Goal: Obtain resource: Download file/media

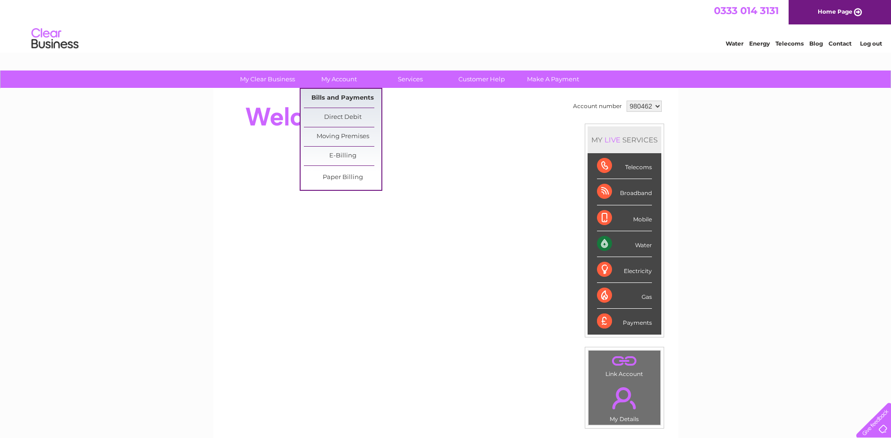
click at [345, 96] on link "Bills and Payments" at bounding box center [343, 98] width 78 height 19
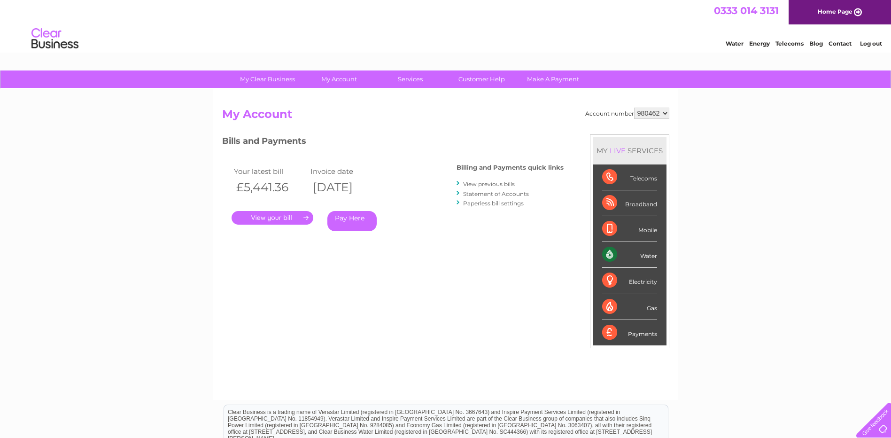
click at [493, 185] on link "View previous bills" at bounding box center [489, 183] width 52 height 7
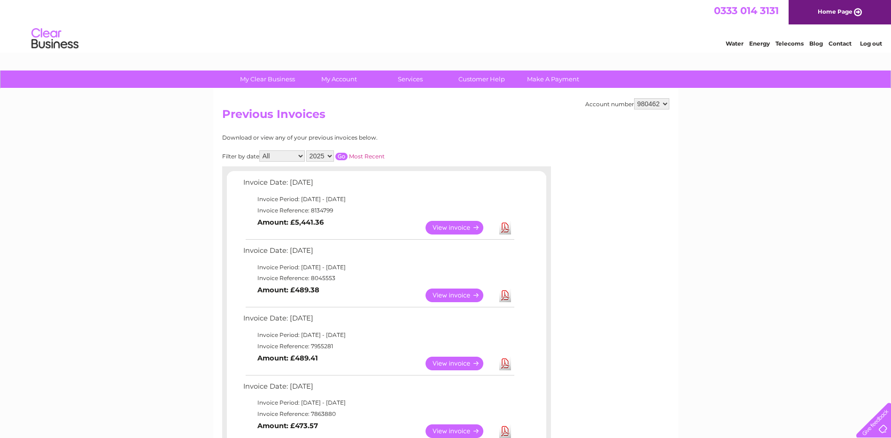
click at [330, 156] on select "2025 2024 2023 2022" at bounding box center [320, 155] width 28 height 11
click at [307, 150] on select "2025 2024 2023 2022" at bounding box center [320, 155] width 28 height 11
click at [342, 156] on input "button" at bounding box center [341, 157] width 12 height 8
click at [320, 156] on select "2025 2024 2023 2022" at bounding box center [320, 155] width 28 height 11
click at [307, 150] on select "2025 2024 2023 2022" at bounding box center [320, 155] width 28 height 11
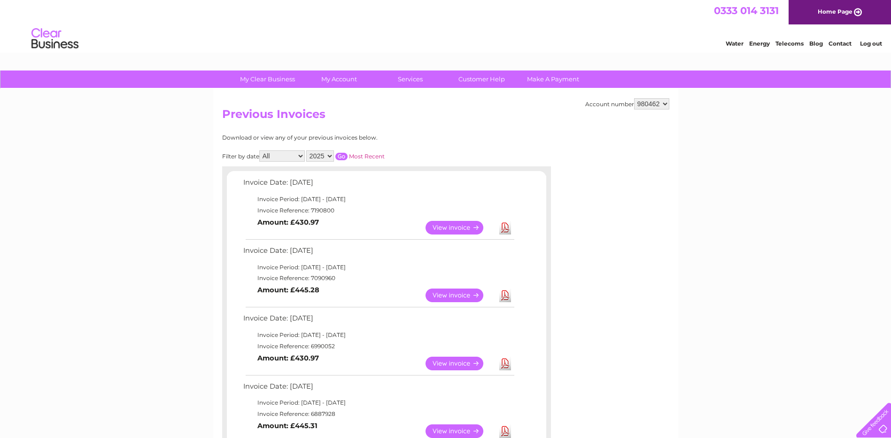
click at [345, 156] on input "button" at bounding box center [341, 157] width 12 height 8
click at [327, 154] on select "2025 2024 2023 2022" at bounding box center [320, 155] width 28 height 11
click at [307, 150] on select "2025 2024 2023 2022" at bounding box center [320, 155] width 28 height 11
click at [343, 156] on input "button" at bounding box center [341, 157] width 12 height 8
click at [331, 156] on select "2025 2024 2023 2022" at bounding box center [320, 155] width 28 height 11
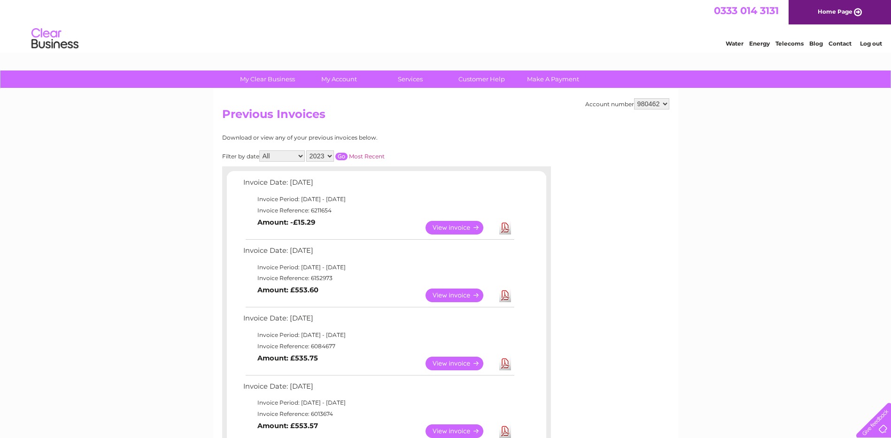
click at [307, 150] on select "2025 2024 2023 2022" at bounding box center [320, 155] width 28 height 11
click at [340, 156] on input "button" at bounding box center [341, 157] width 12 height 8
click at [324, 155] on select "2025 2024 2023 2022" at bounding box center [320, 155] width 28 height 11
select select "2023"
click at [307, 150] on select "2025 2024 2023 2022" at bounding box center [320, 155] width 28 height 11
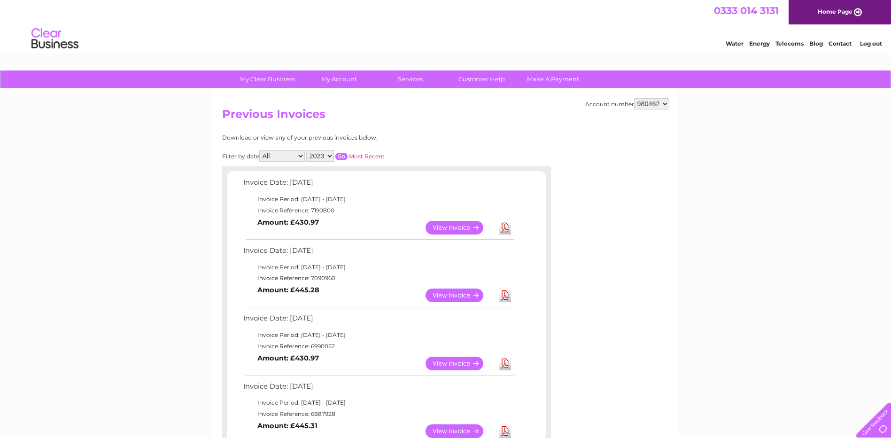
click at [342, 156] on input "button" at bounding box center [341, 157] width 12 height 8
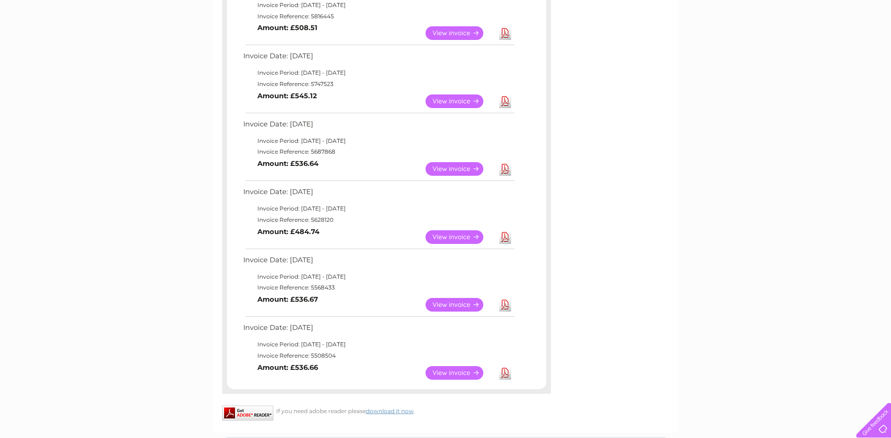
scroll to position [611, 0]
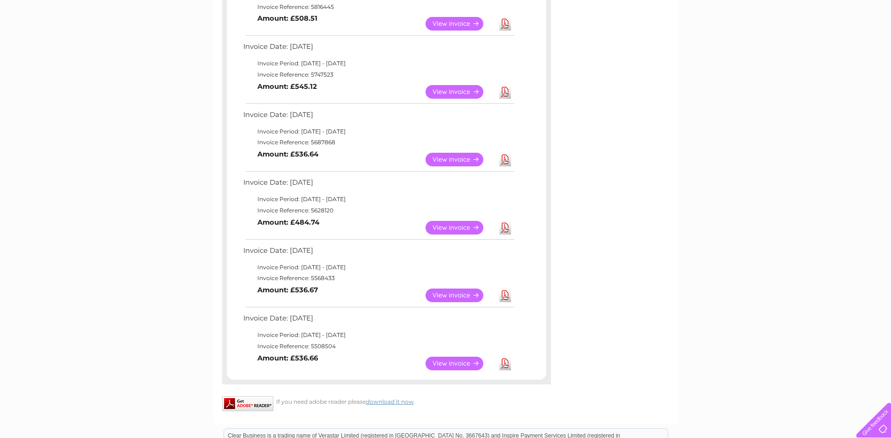
click at [459, 365] on link "View" at bounding box center [460, 364] width 69 height 14
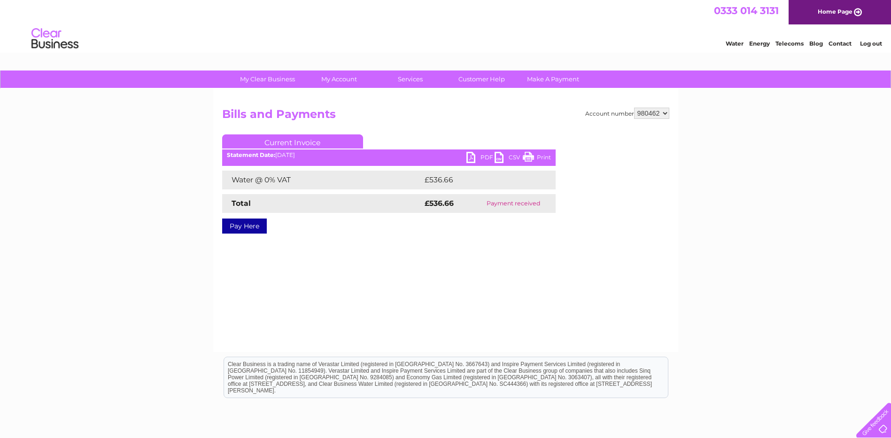
click at [484, 156] on link "PDF" at bounding box center [481, 159] width 28 height 14
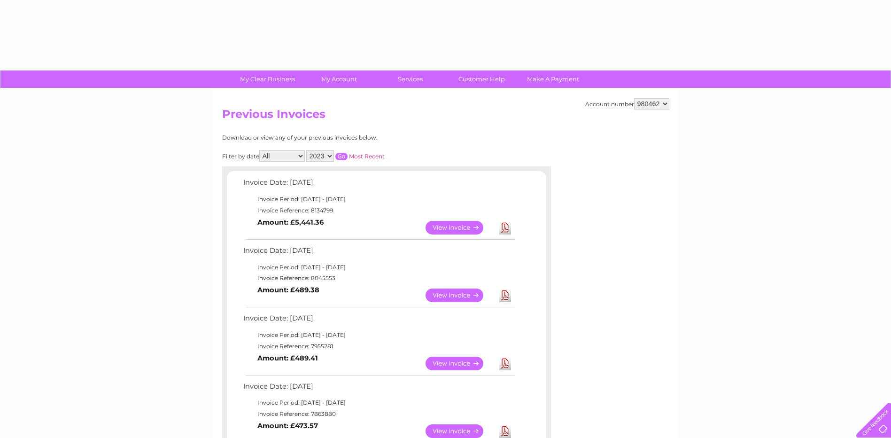
select select "2023"
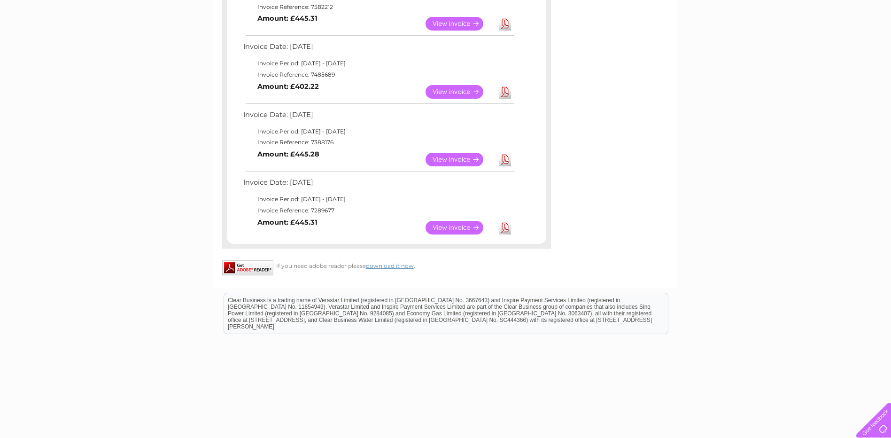
click at [459, 157] on link "View" at bounding box center [460, 160] width 69 height 14
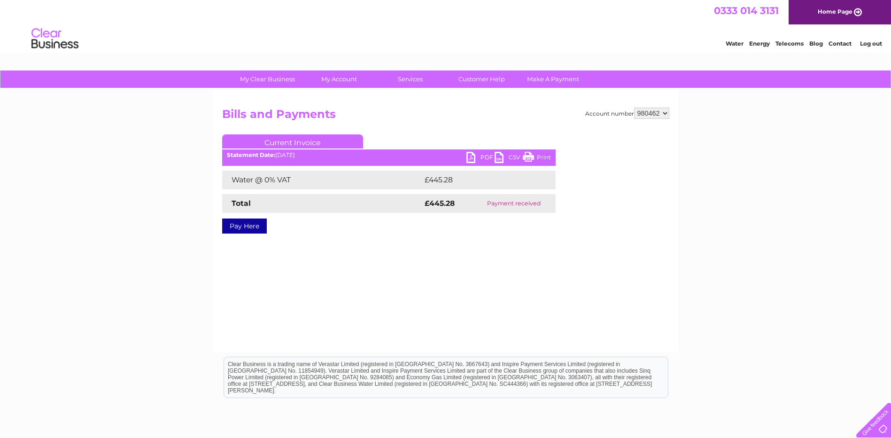
click at [484, 156] on link "PDF" at bounding box center [481, 159] width 28 height 14
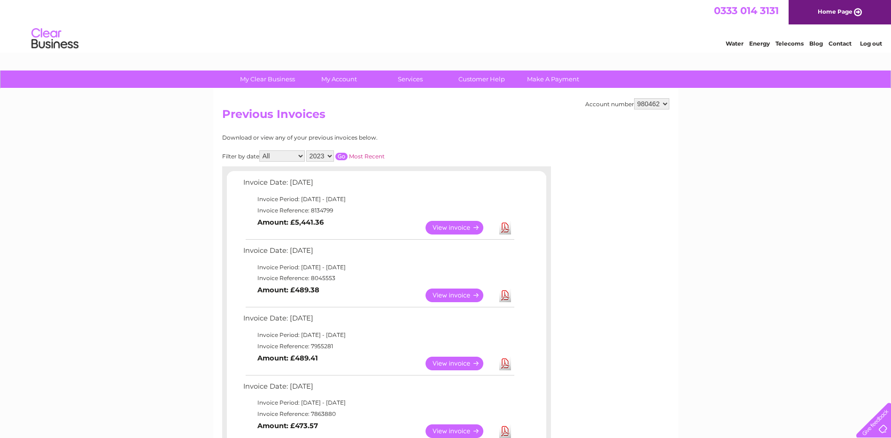
click at [343, 154] on input "button" at bounding box center [341, 157] width 12 height 8
click at [318, 157] on select "2025 2024 2023 2022" at bounding box center [320, 155] width 28 height 11
select select "2024"
click at [307, 150] on select "2025 2024 2023 2022" at bounding box center [320, 155] width 28 height 11
click at [341, 156] on input "button" at bounding box center [341, 157] width 12 height 8
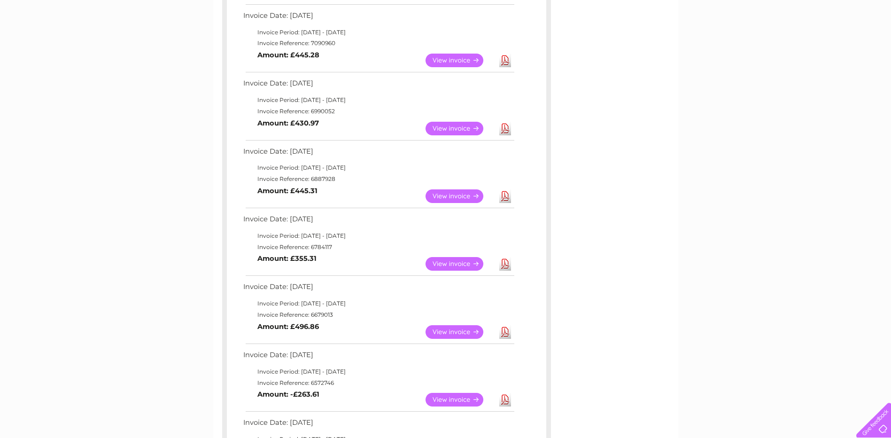
scroll to position [329, 0]
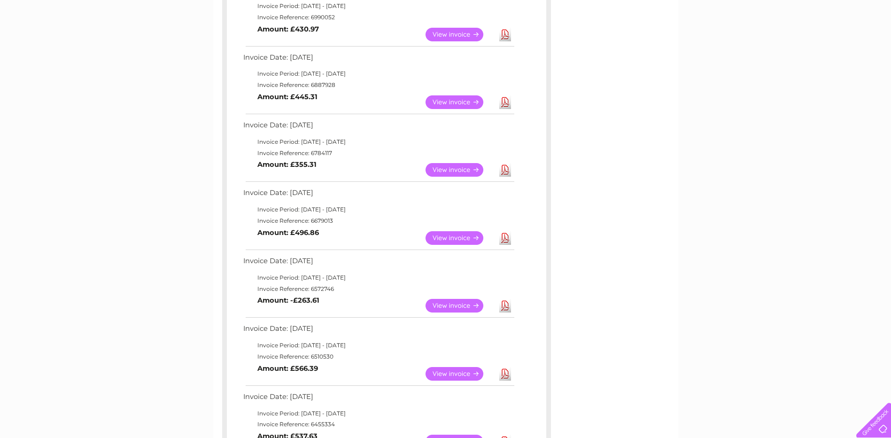
click at [451, 237] on link "View" at bounding box center [460, 238] width 69 height 14
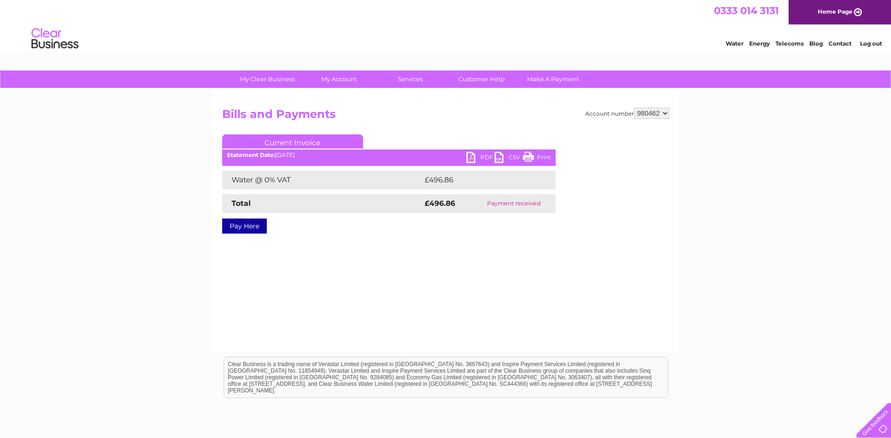
click at [481, 158] on link "PDF" at bounding box center [481, 159] width 28 height 14
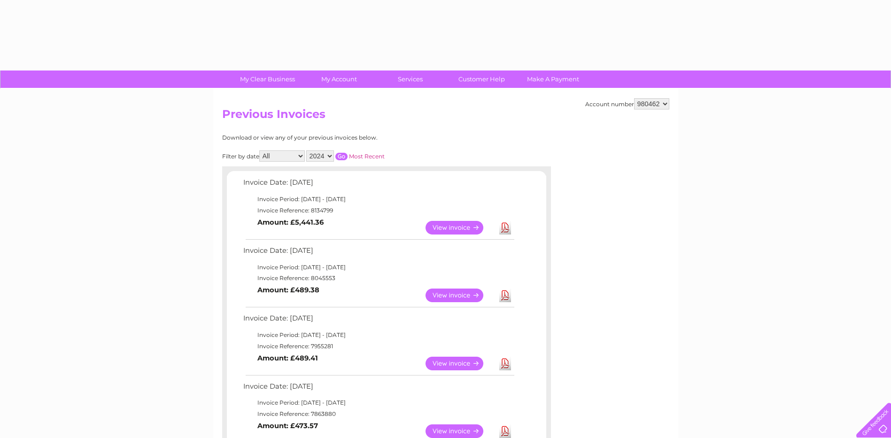
select select "2024"
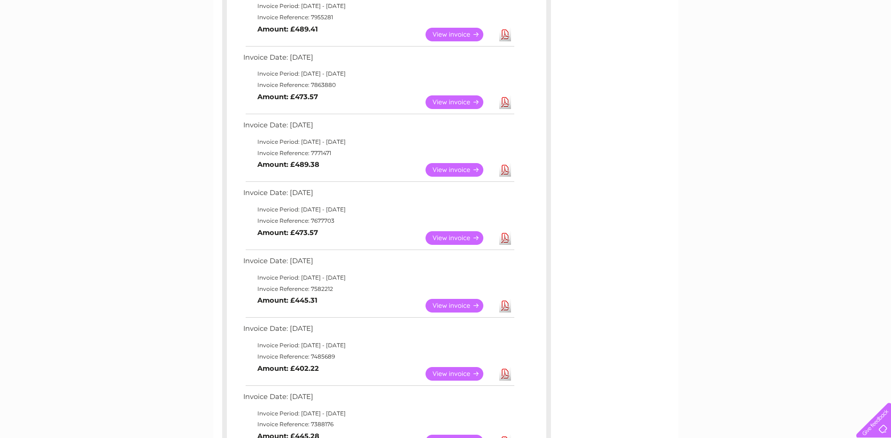
click at [449, 29] on link "View" at bounding box center [460, 35] width 69 height 14
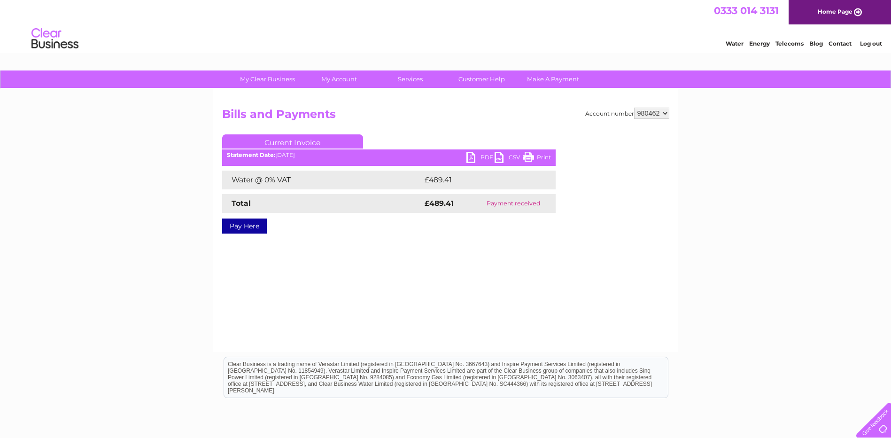
click at [484, 154] on link "PDF" at bounding box center [481, 159] width 28 height 14
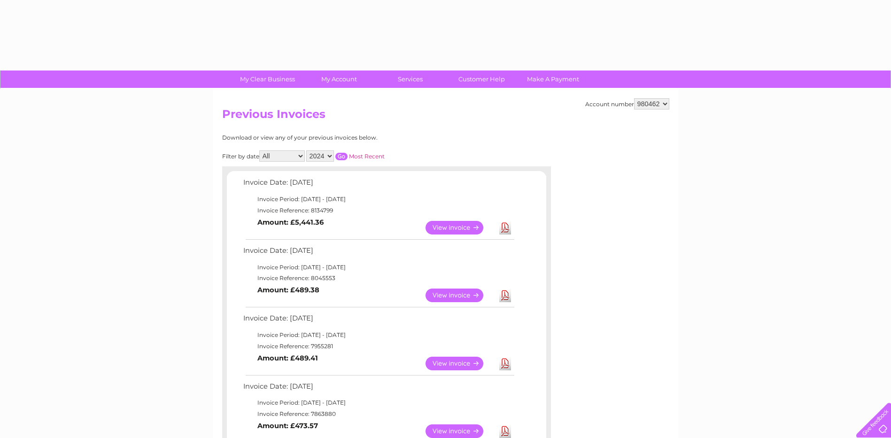
select select "2024"
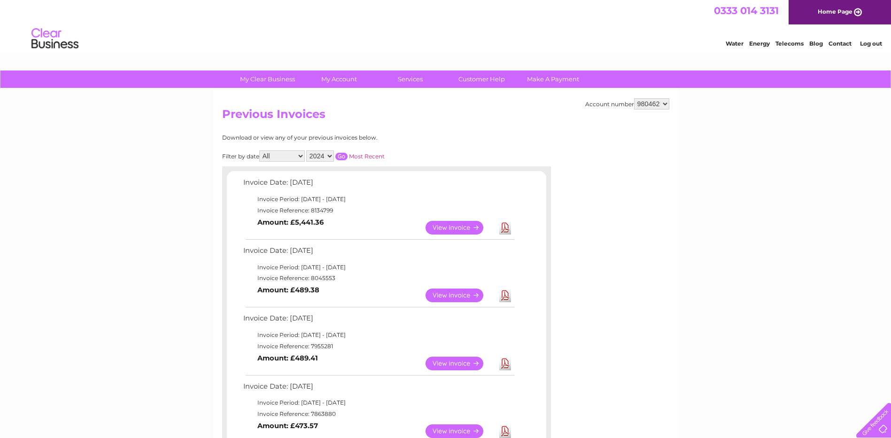
click at [344, 156] on input "button" at bounding box center [341, 157] width 12 height 8
click at [340, 155] on input "button" at bounding box center [341, 157] width 12 height 8
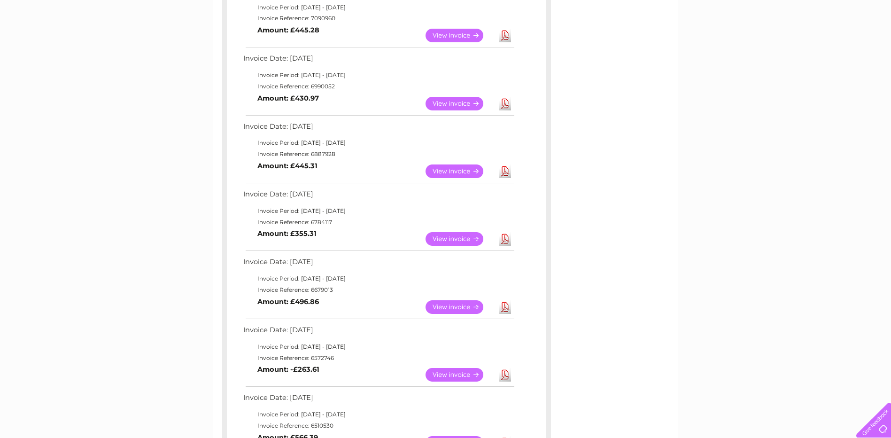
scroll to position [235, 0]
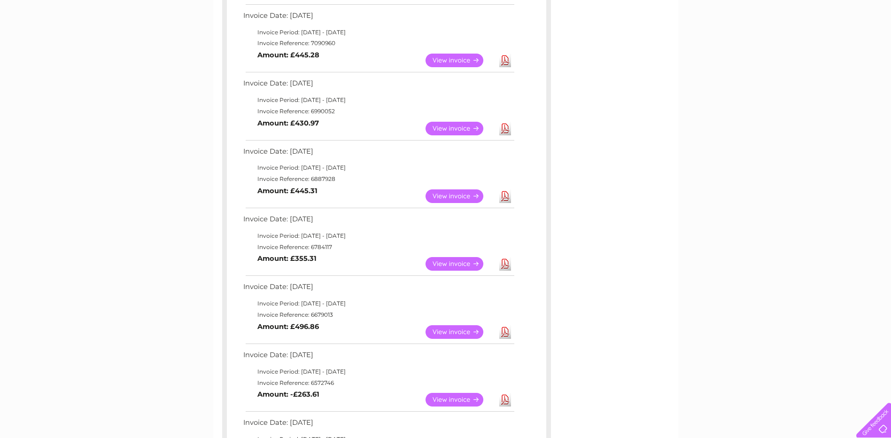
click at [450, 264] on link "View" at bounding box center [460, 264] width 69 height 14
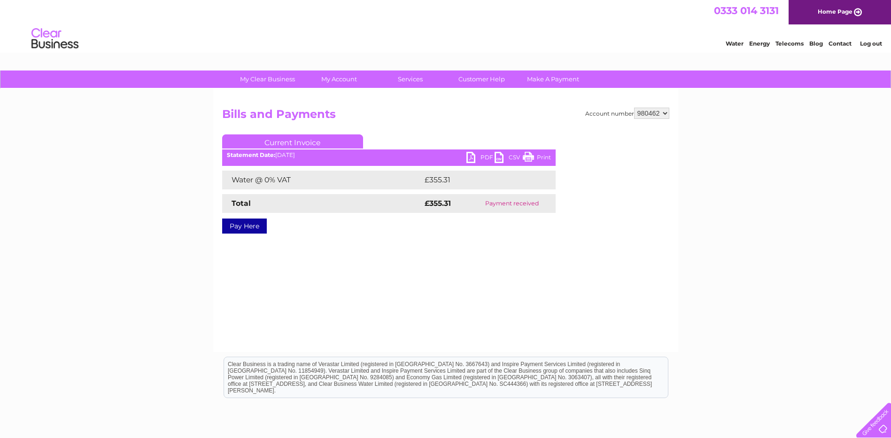
click at [486, 157] on link "PDF" at bounding box center [481, 159] width 28 height 14
click at [708, 16] on div "0333 014 3131 Home Page" at bounding box center [445, 12] width 891 height 24
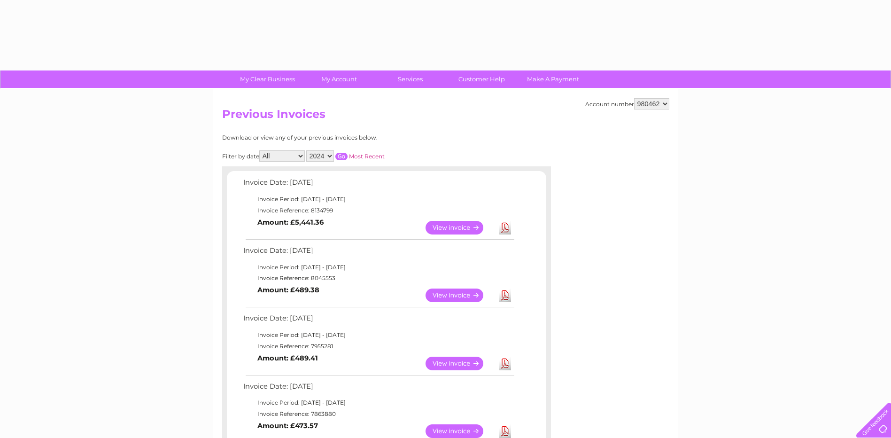
select select "2024"
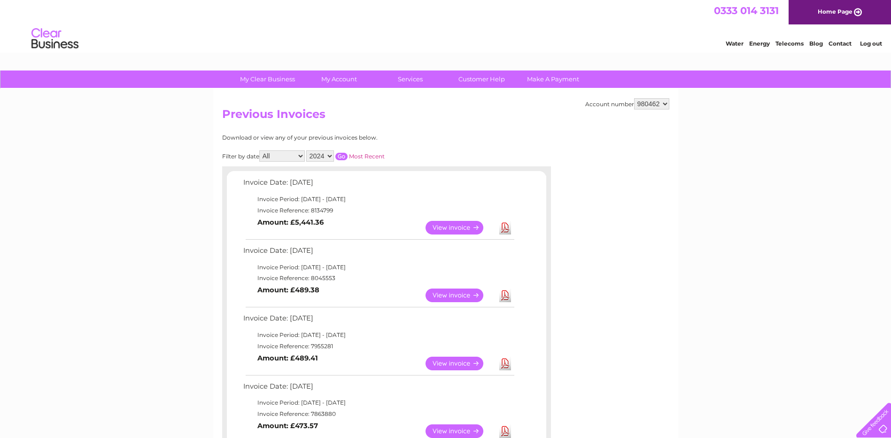
click at [340, 155] on input "button" at bounding box center [341, 157] width 12 height 8
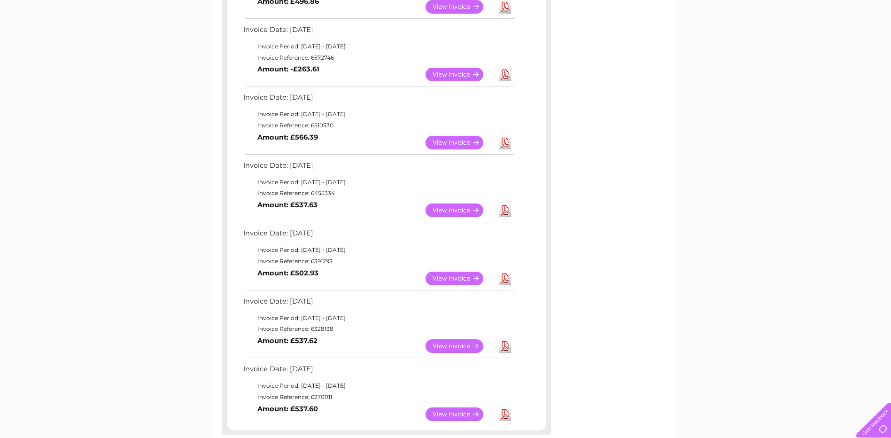
scroll to position [564, 0]
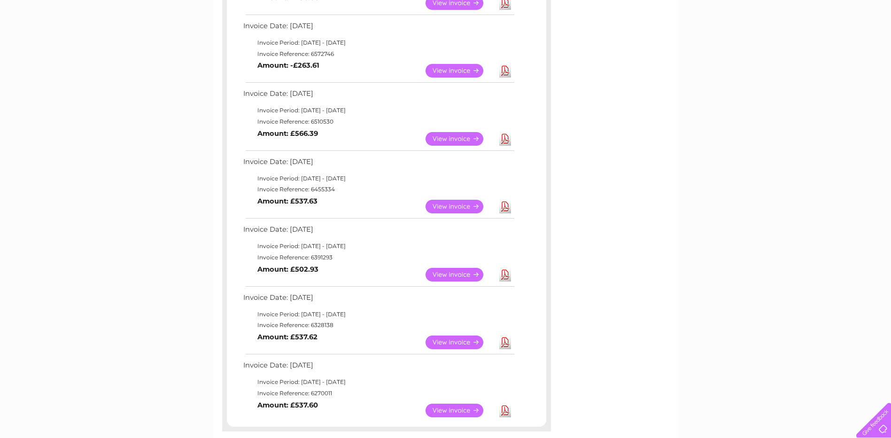
click at [453, 207] on link "View" at bounding box center [460, 207] width 69 height 14
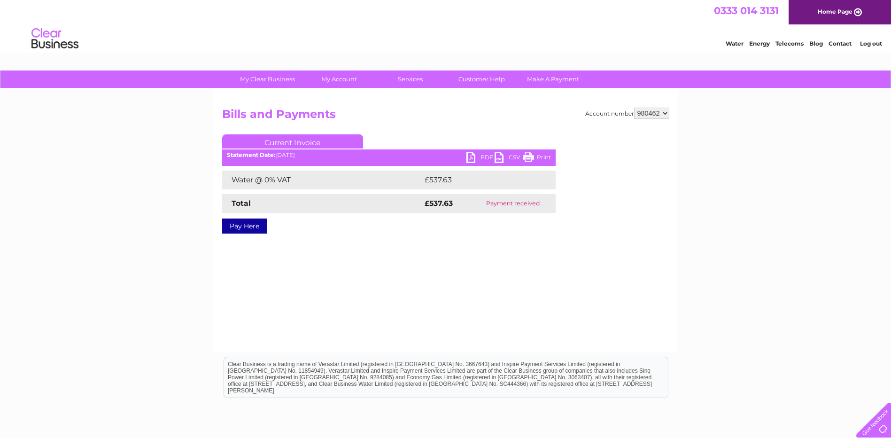
click at [483, 155] on link "PDF" at bounding box center [481, 159] width 28 height 14
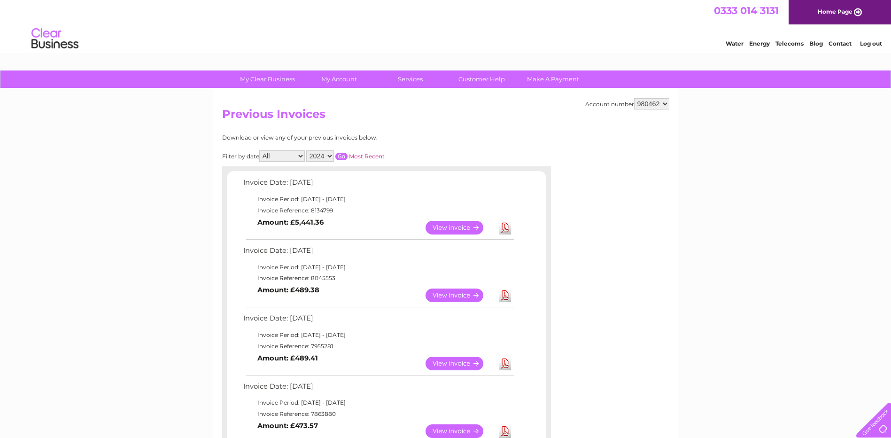
click at [320, 156] on select "2025 2024 2023 2022" at bounding box center [320, 155] width 28 height 11
select select "2023"
click at [307, 150] on select "2025 2024 2023 2022" at bounding box center [320, 155] width 28 height 11
click at [340, 154] on input "button" at bounding box center [341, 157] width 12 height 8
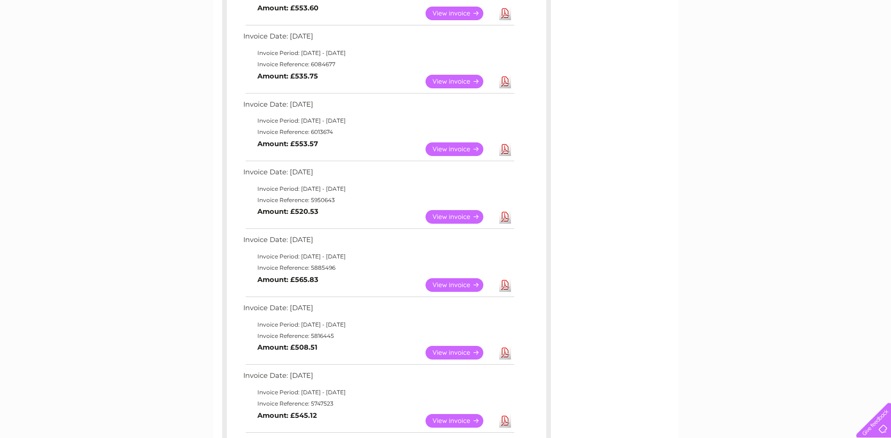
scroll to position [235, 0]
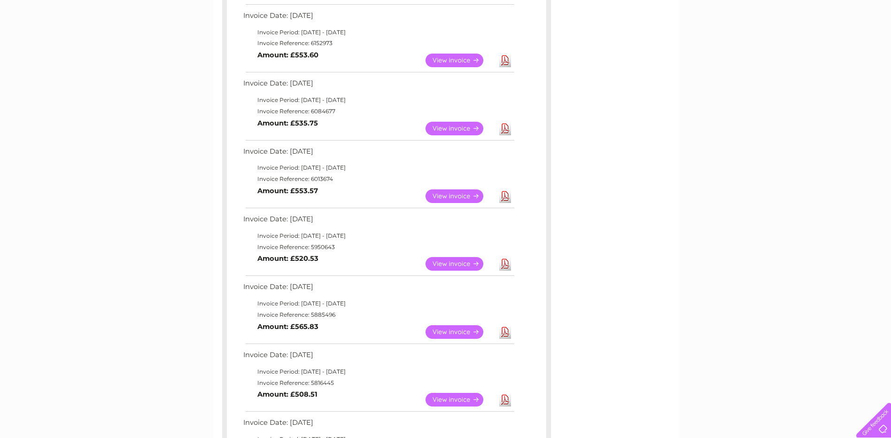
click at [455, 126] on link "View" at bounding box center [460, 129] width 69 height 14
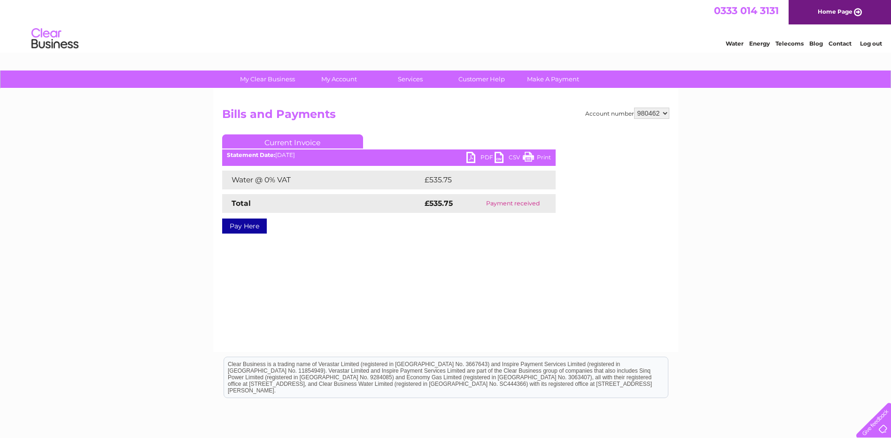
click at [483, 157] on link "PDF" at bounding box center [481, 159] width 28 height 14
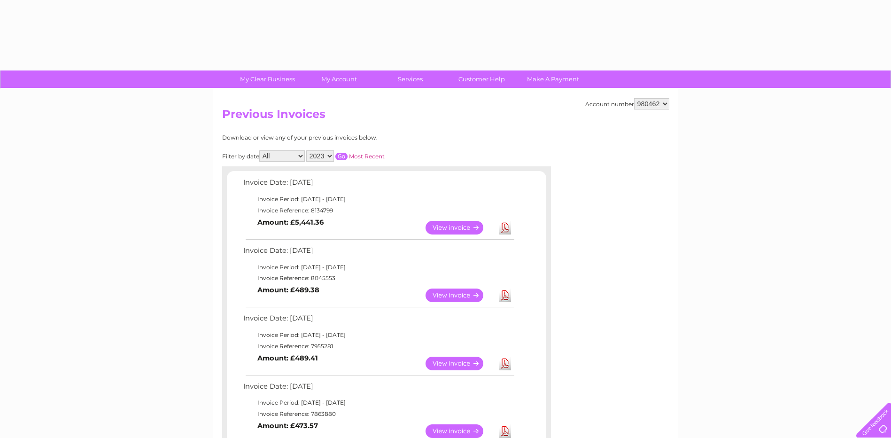
select select "2023"
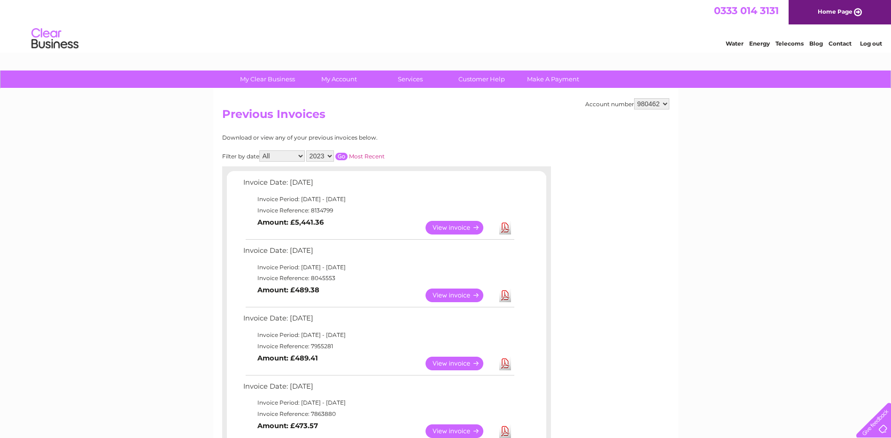
click at [342, 155] on input "button" at bounding box center [341, 157] width 12 height 8
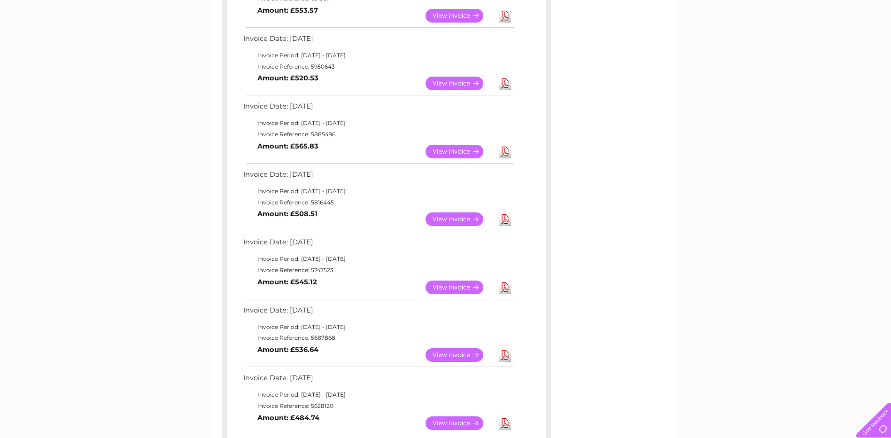
scroll to position [470, 0]
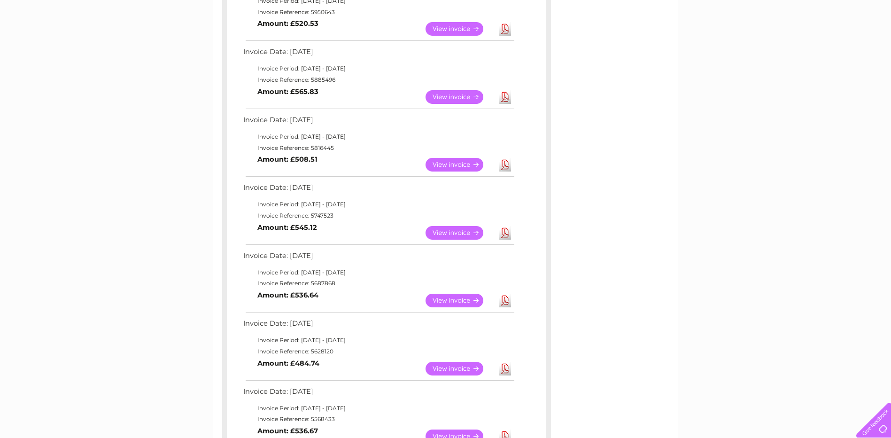
click at [449, 300] on link "View" at bounding box center [460, 301] width 69 height 14
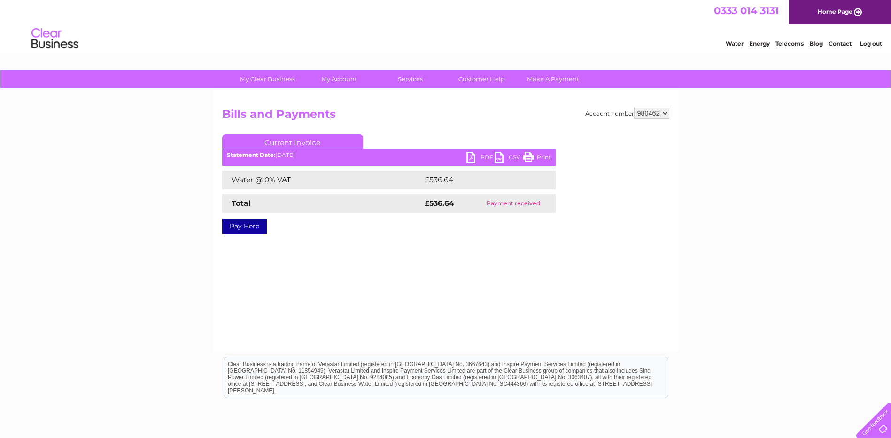
click at [486, 156] on link "PDF" at bounding box center [481, 159] width 28 height 14
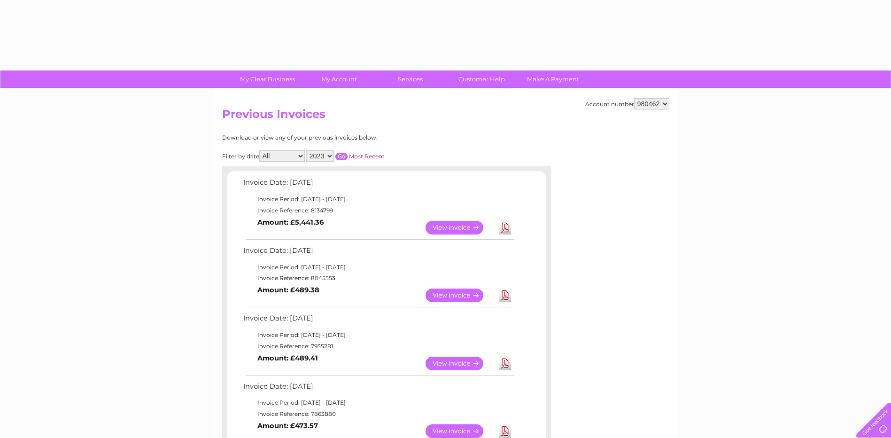
select select "2023"
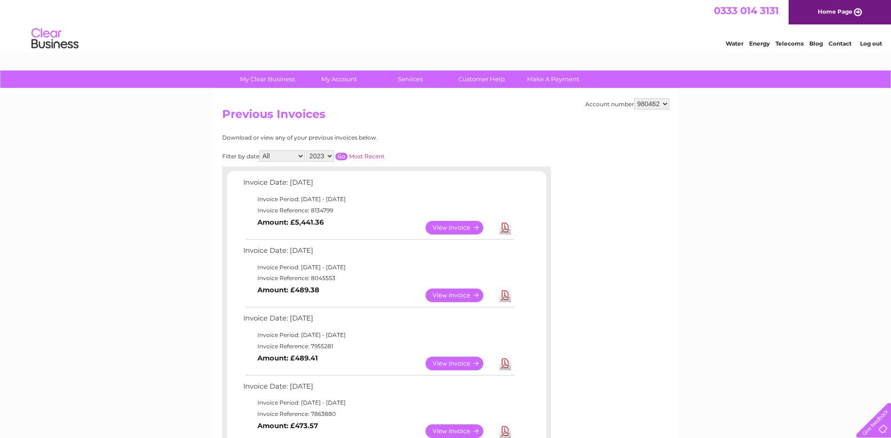
click at [342, 154] on input "button" at bounding box center [341, 157] width 12 height 8
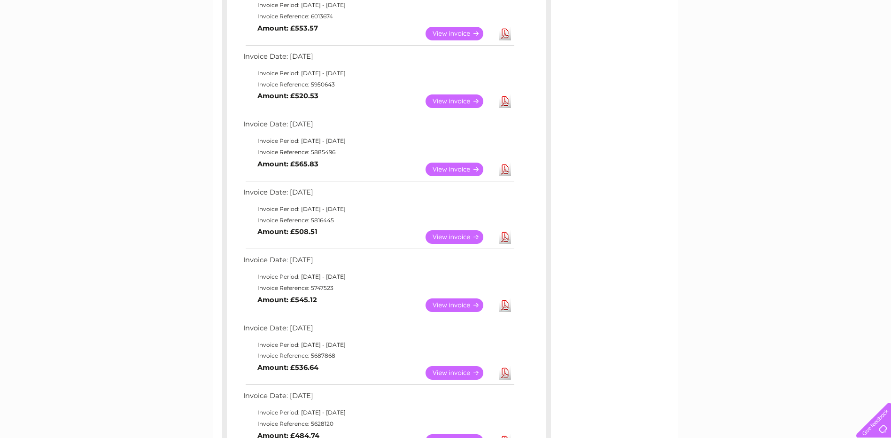
scroll to position [470, 0]
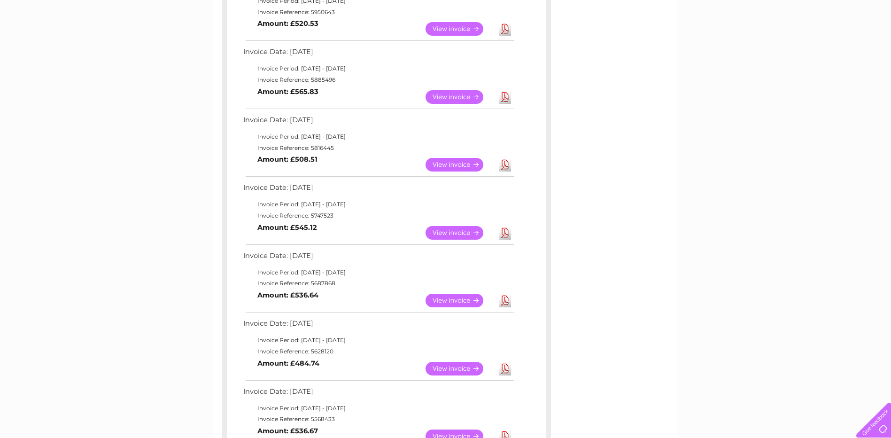
click at [458, 230] on link "View" at bounding box center [460, 233] width 69 height 14
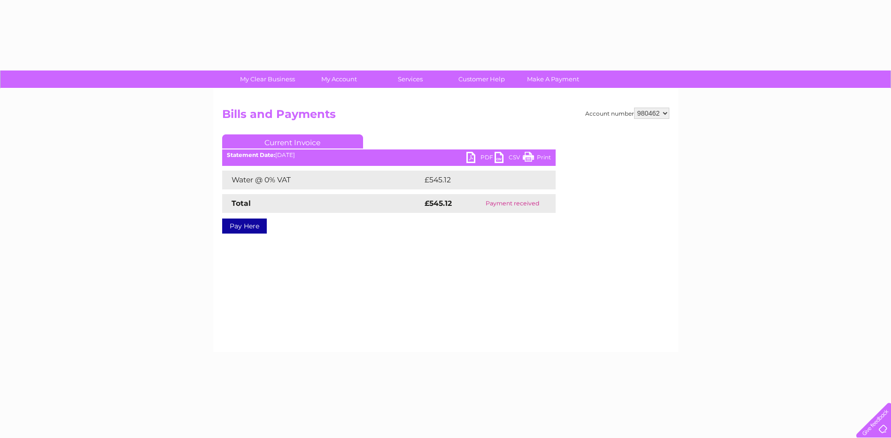
click at [483, 157] on link "PDF" at bounding box center [481, 159] width 28 height 14
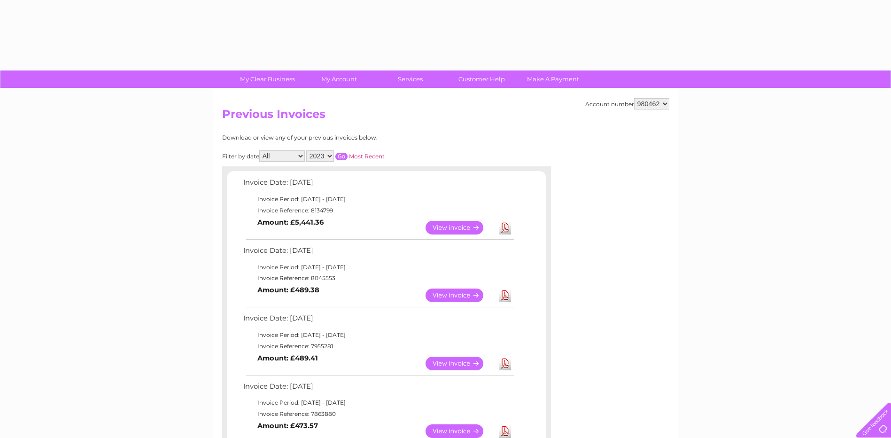
select select "2023"
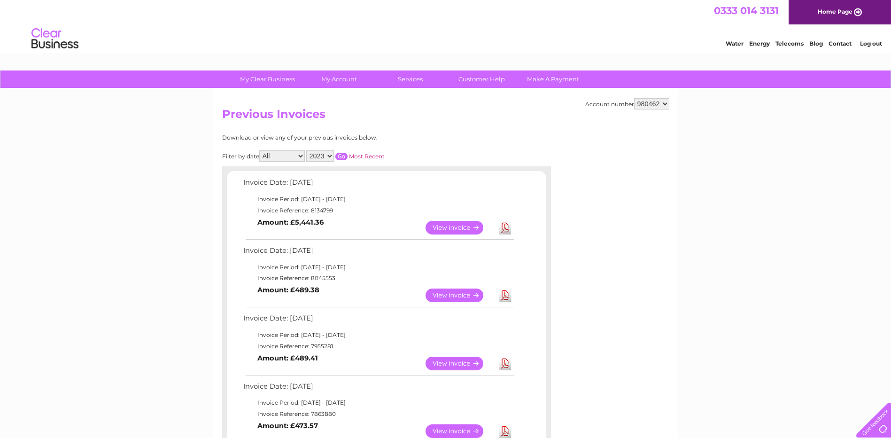
click at [340, 155] on input "button" at bounding box center [341, 157] width 12 height 8
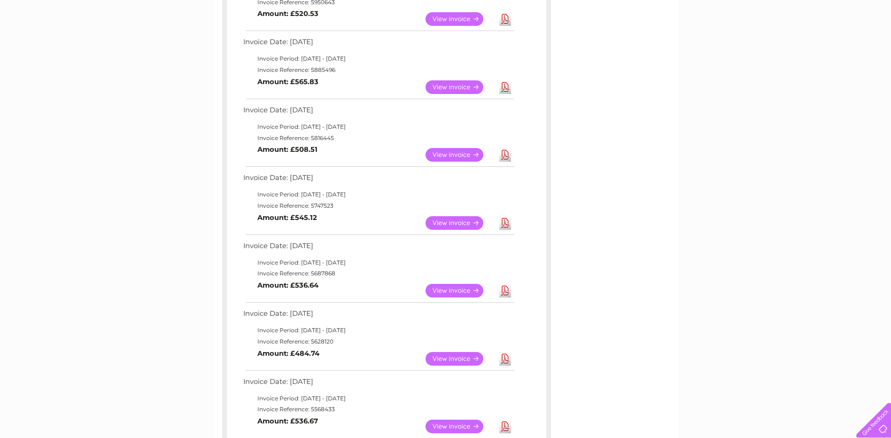
scroll to position [470, 0]
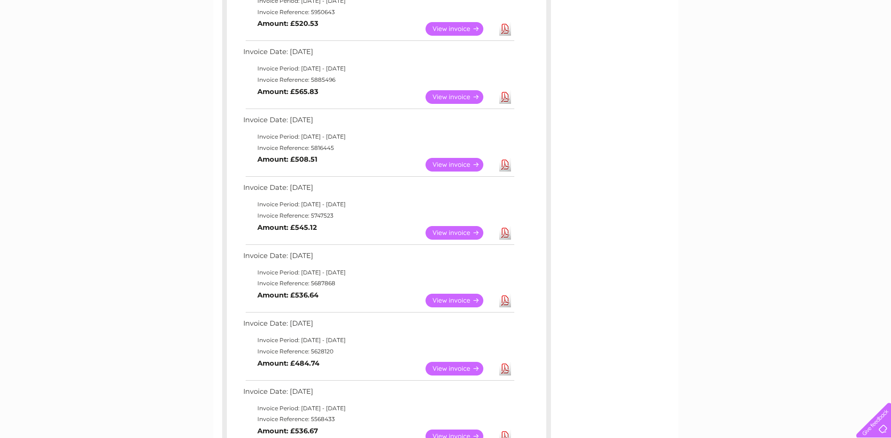
click at [454, 163] on link "View" at bounding box center [460, 165] width 69 height 14
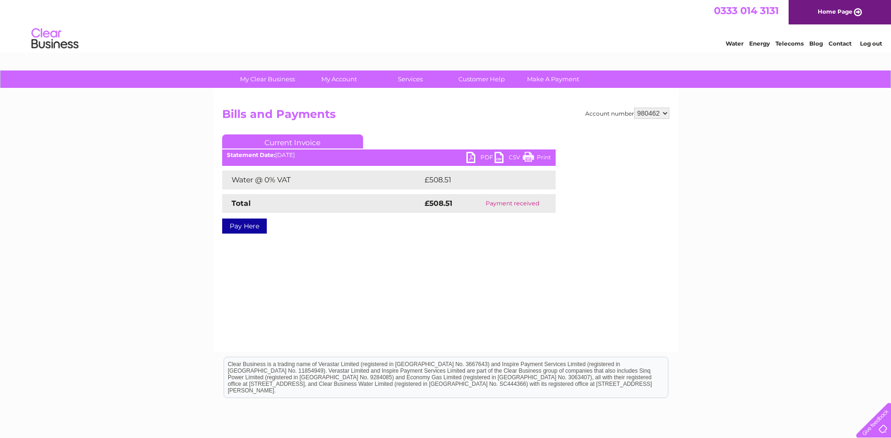
click at [483, 155] on link "PDF" at bounding box center [481, 159] width 28 height 14
